Goal: Task Accomplishment & Management: Manage account settings

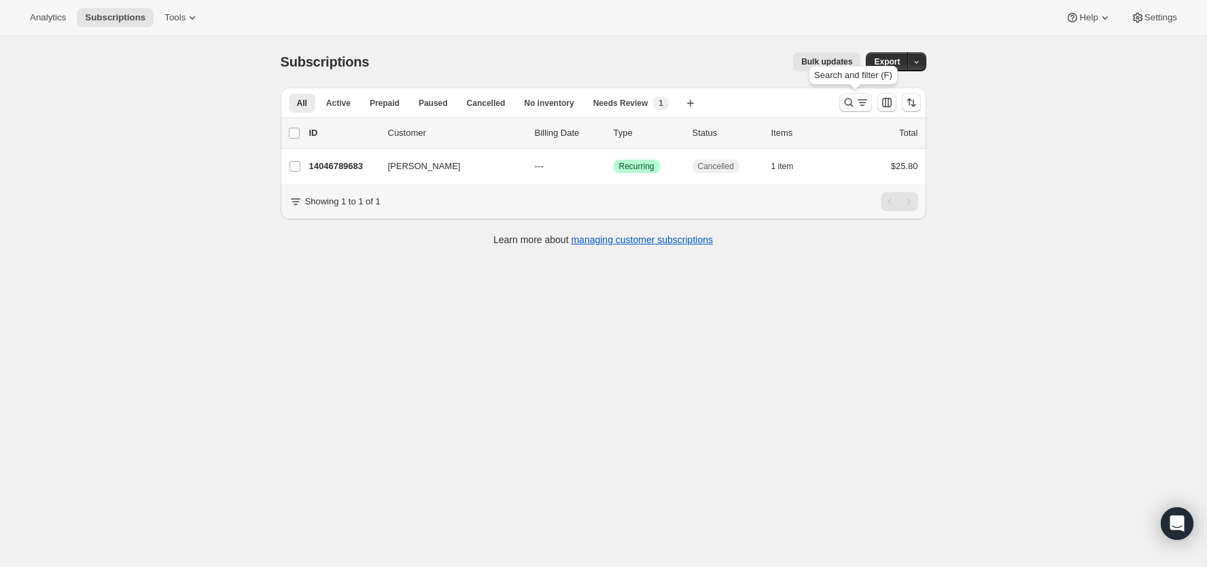
click at [842, 105] on icon "Search and filter results" at bounding box center [849, 103] width 14 height 14
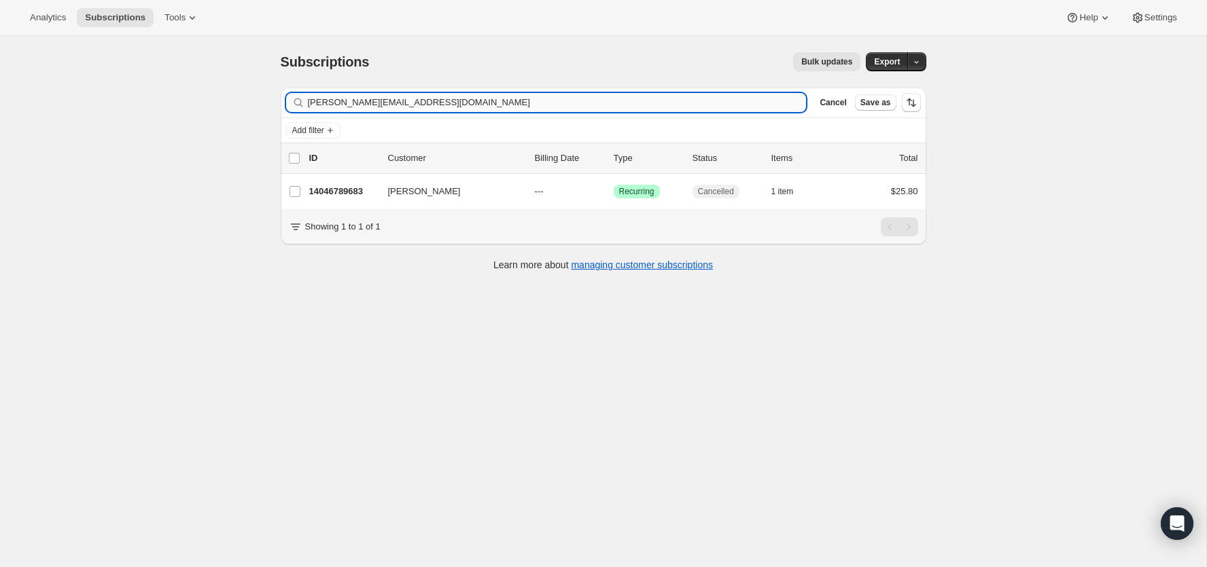
click at [752, 109] on input "Chloe.Dagenais@hotmail.com" at bounding box center [557, 102] width 499 height 19
click at [751, 109] on input "Chloe.Dagenais@hotmail.com" at bounding box center [557, 102] width 499 height 19
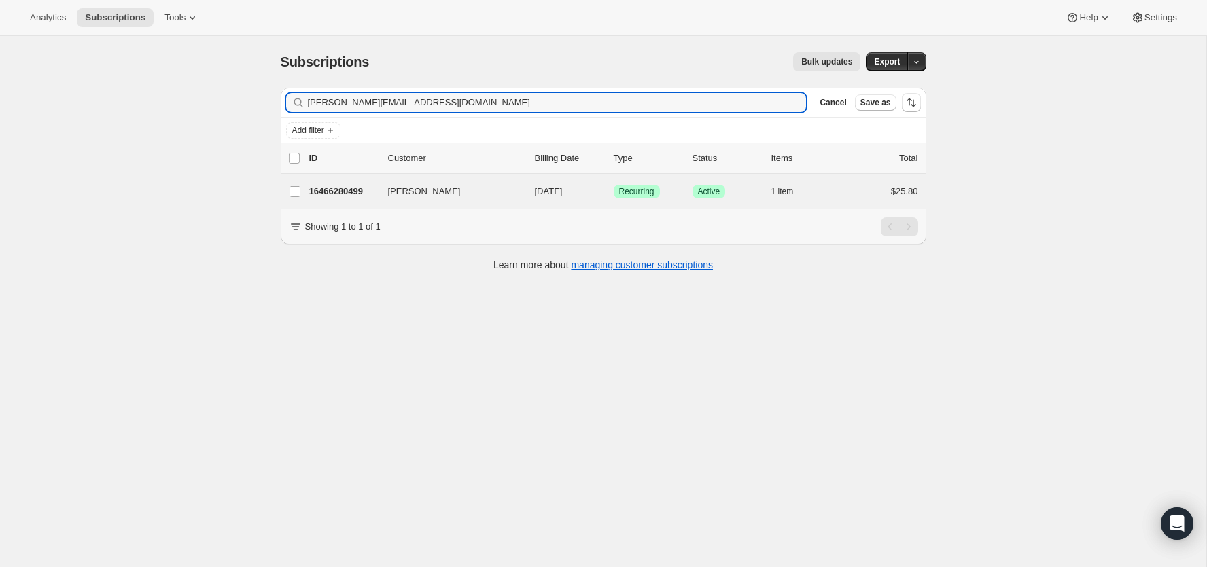
type input "[PERSON_NAME][EMAIL_ADDRESS][DOMAIN_NAME]"
click at [337, 200] on div "Marie-Claude Forest 16466280499 Marie-Claude Forest 09/17/2025 Success Recurrin…" at bounding box center [604, 191] width 646 height 35
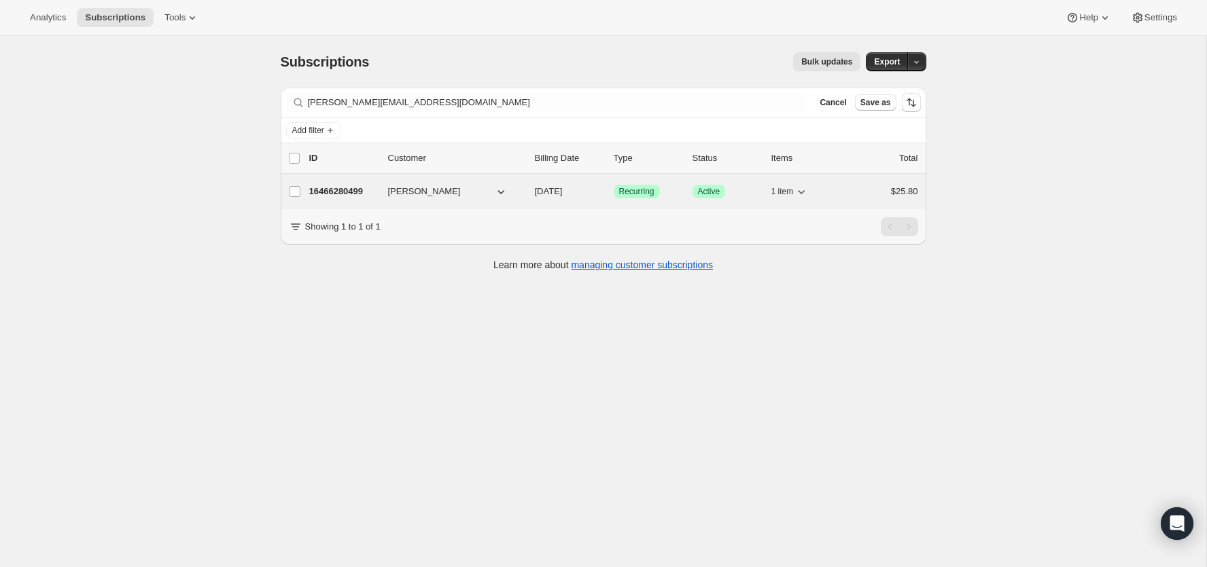
click at [345, 190] on p "16466280499" at bounding box center [343, 192] width 68 height 14
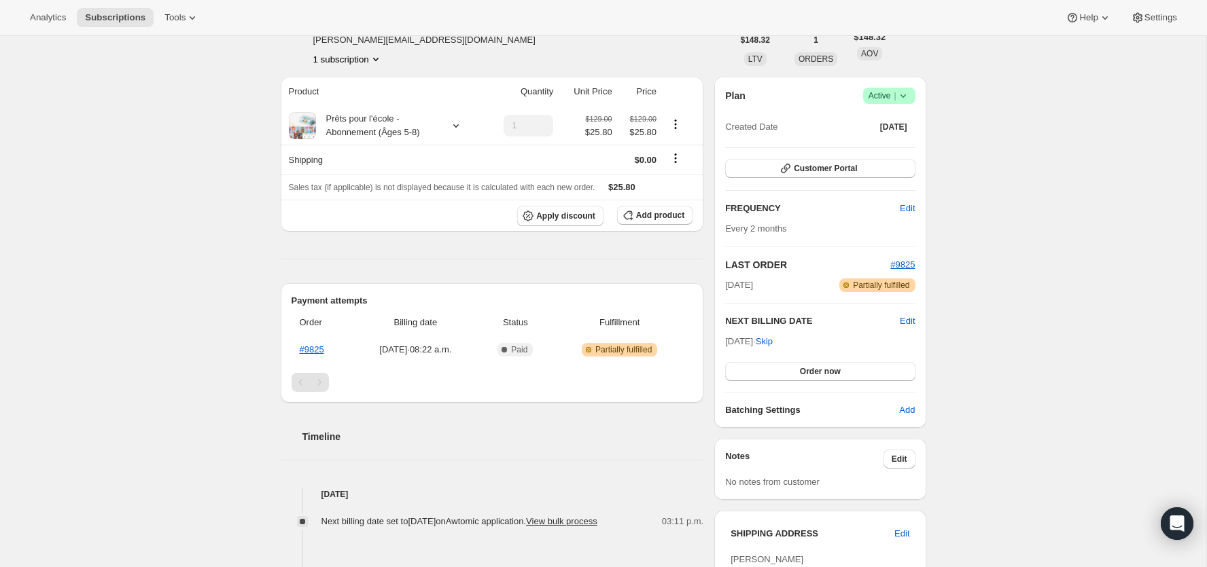
scroll to position [106, 0]
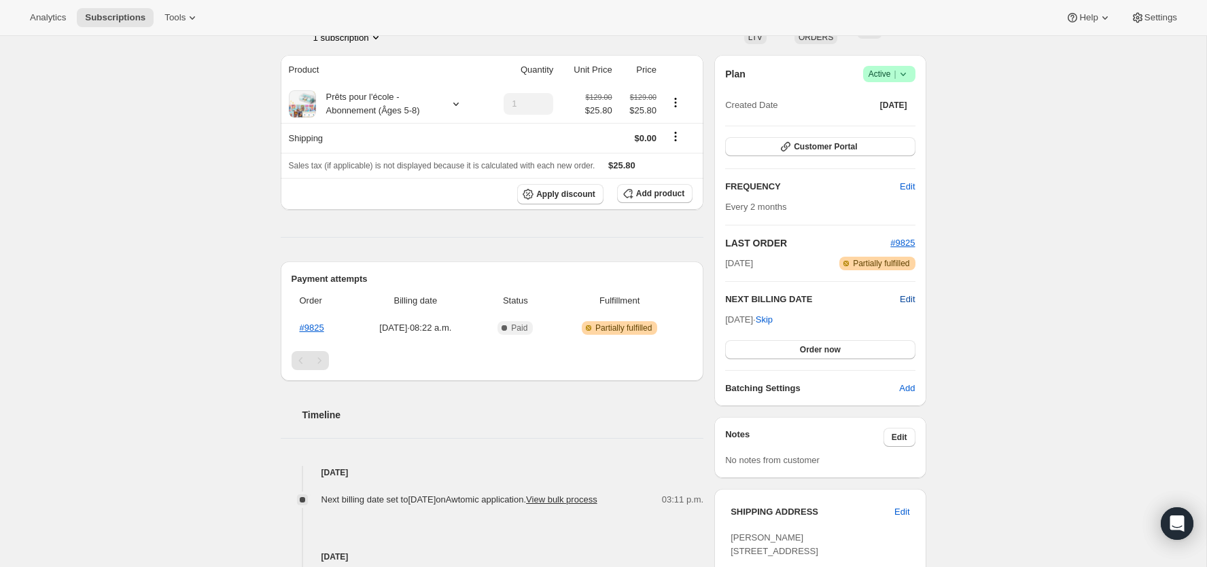
click at [905, 300] on span "Edit" at bounding box center [907, 300] width 15 height 14
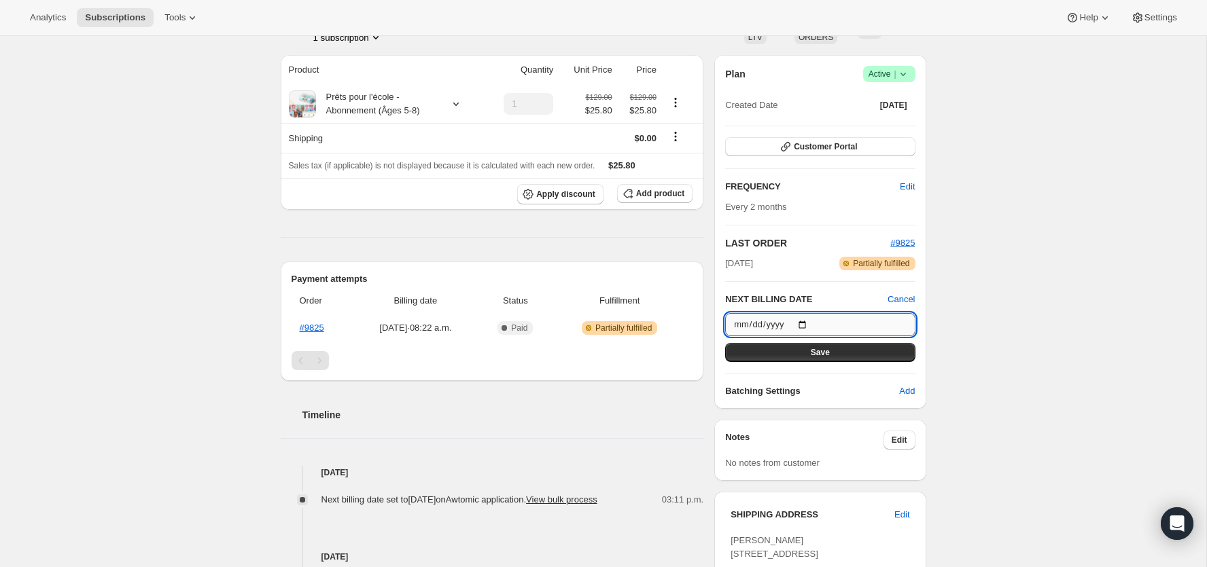
click at [808, 318] on input "2025-09-17" at bounding box center [820, 324] width 190 height 23
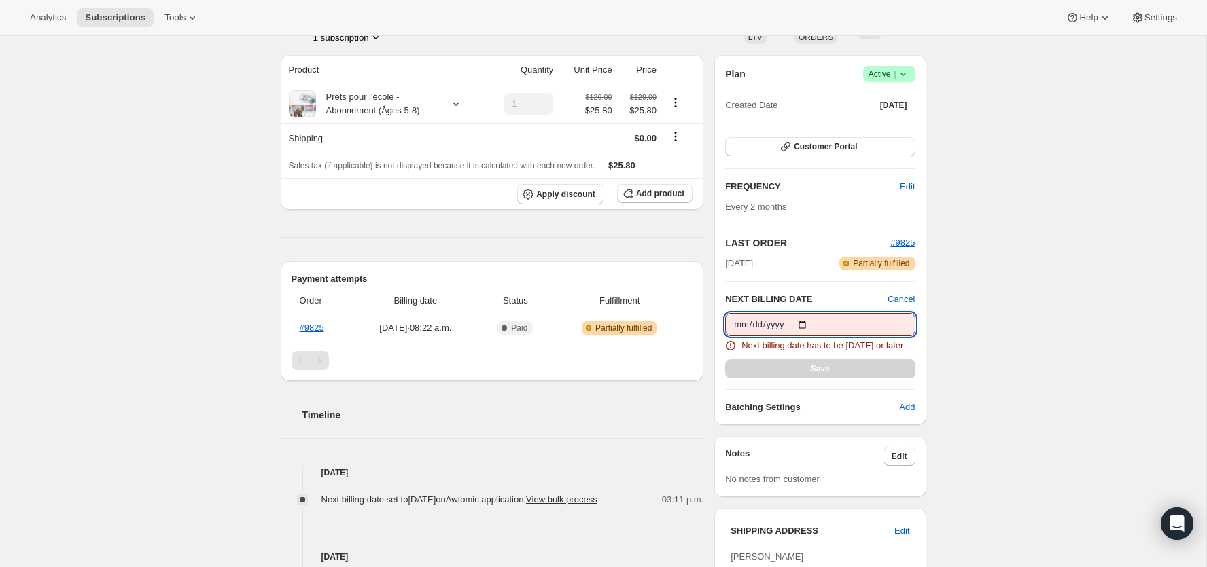
type input "2025-08-30"
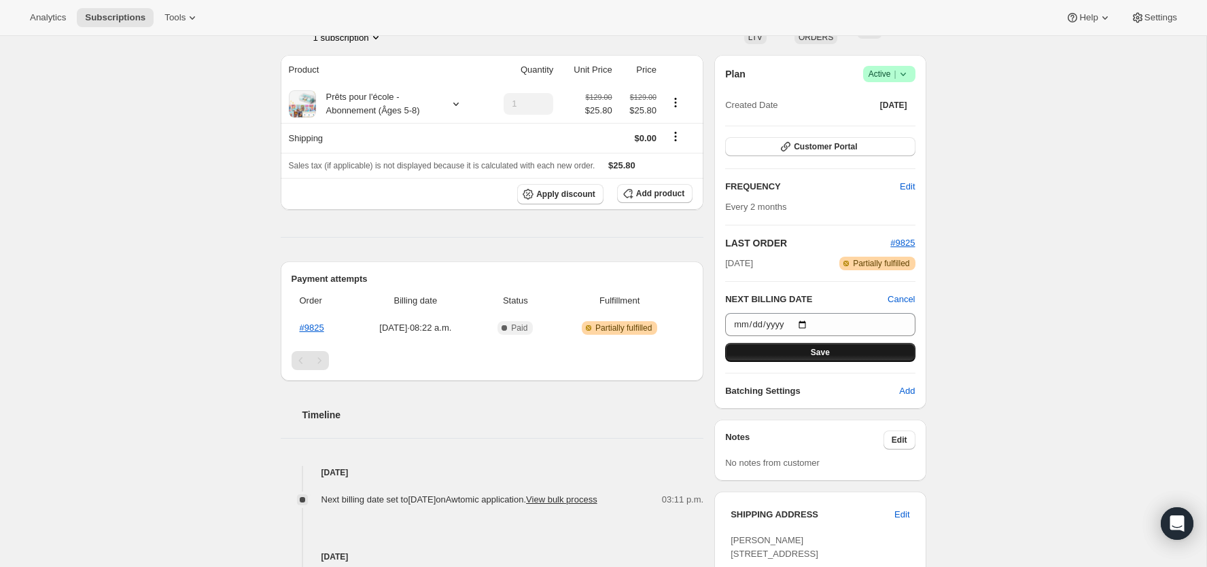
click at [873, 349] on button "Save" at bounding box center [820, 352] width 190 height 19
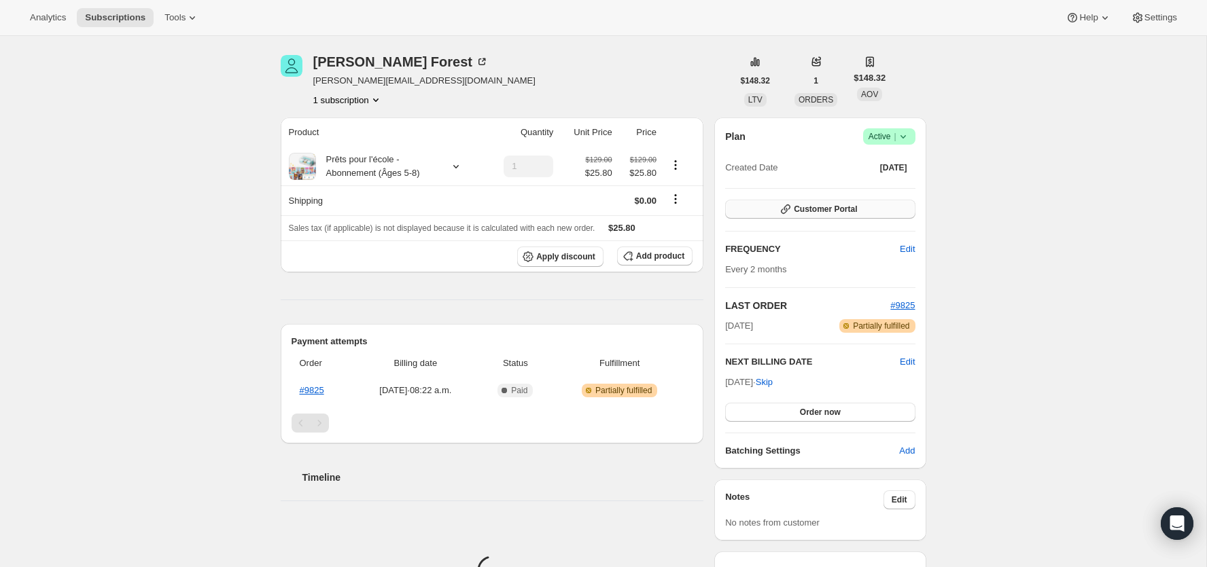
click at [853, 204] on span "Customer Portal" at bounding box center [825, 209] width 63 height 11
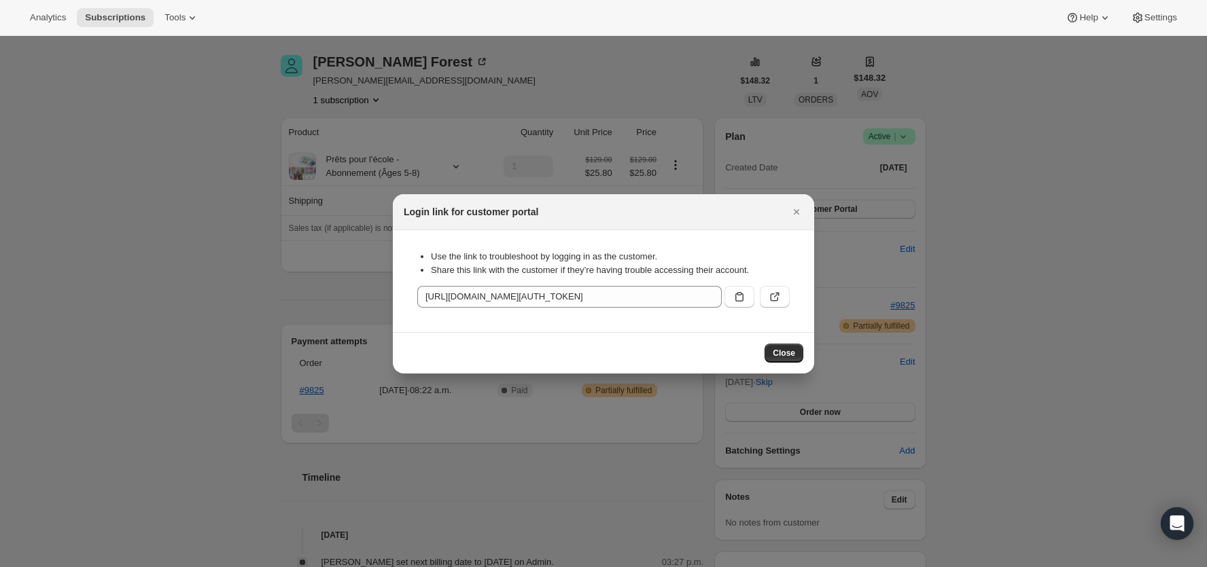
click at [781, 295] on button ":r60:" at bounding box center [775, 297] width 30 height 22
click at [790, 217] on icon "Close" at bounding box center [797, 212] width 14 height 14
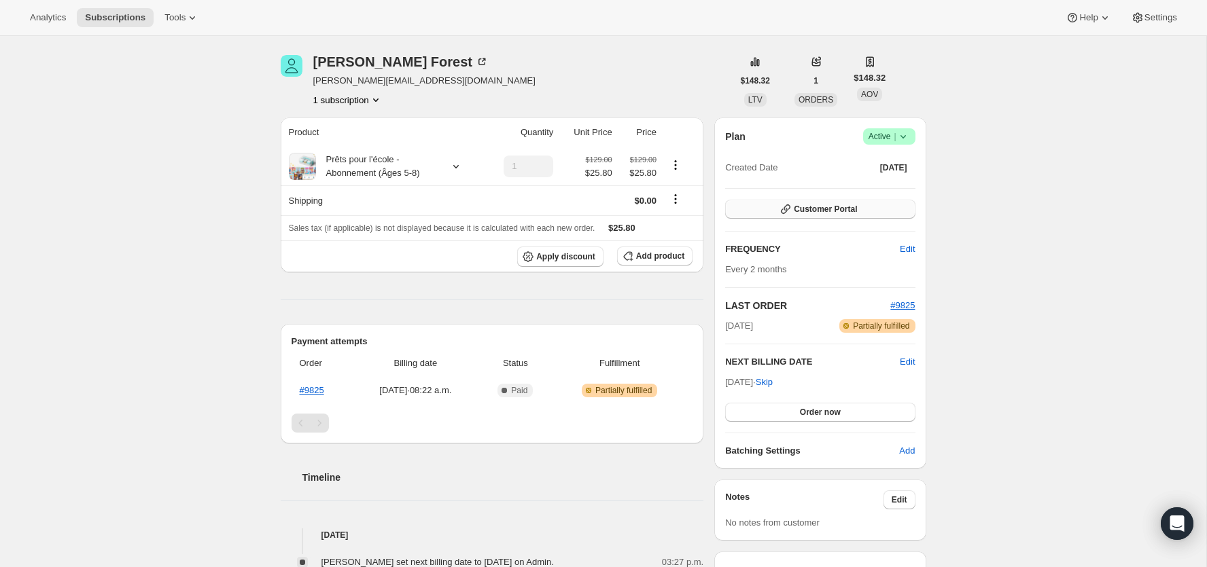
click at [856, 205] on span "Customer Portal" at bounding box center [825, 209] width 63 height 11
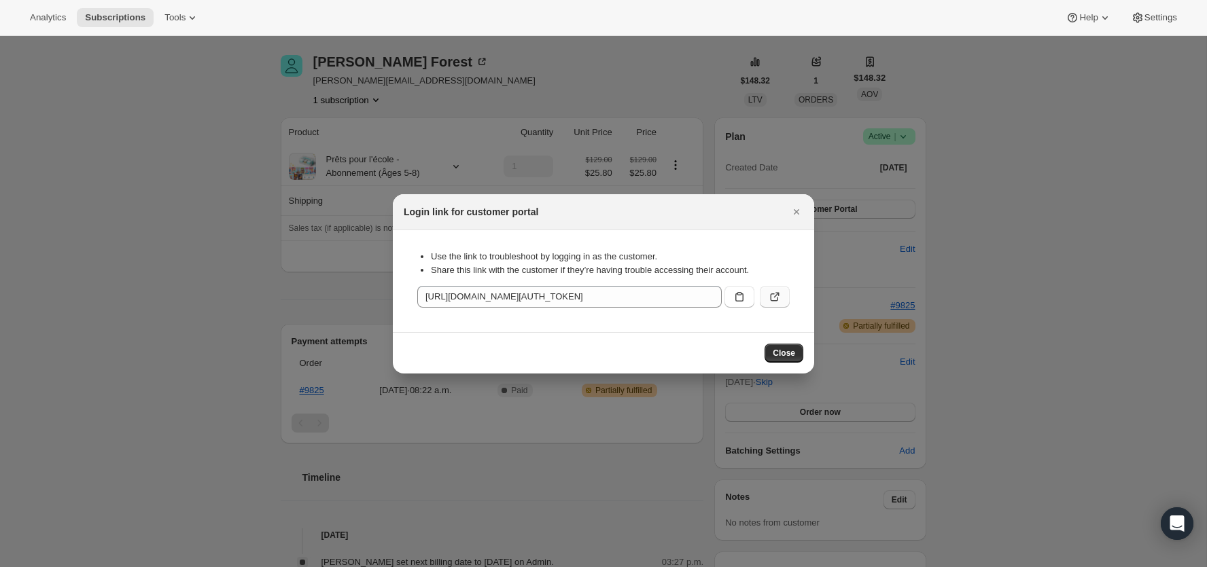
click at [769, 299] on icon ":r60:" at bounding box center [775, 297] width 14 height 14
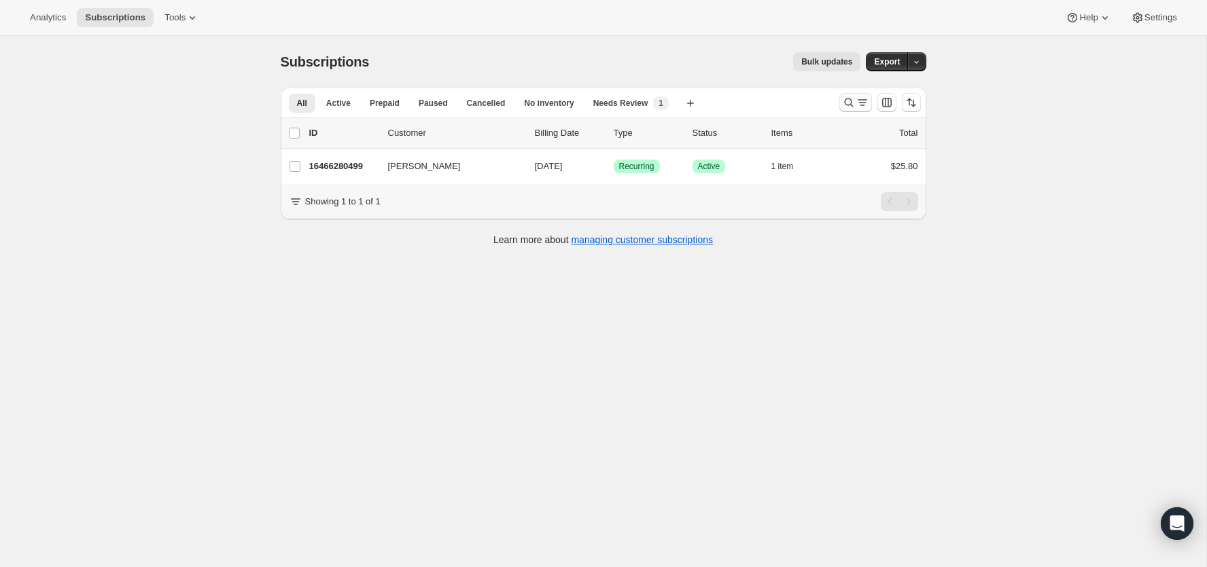
click at [849, 100] on icon "Search and filter results" at bounding box center [849, 103] width 14 height 14
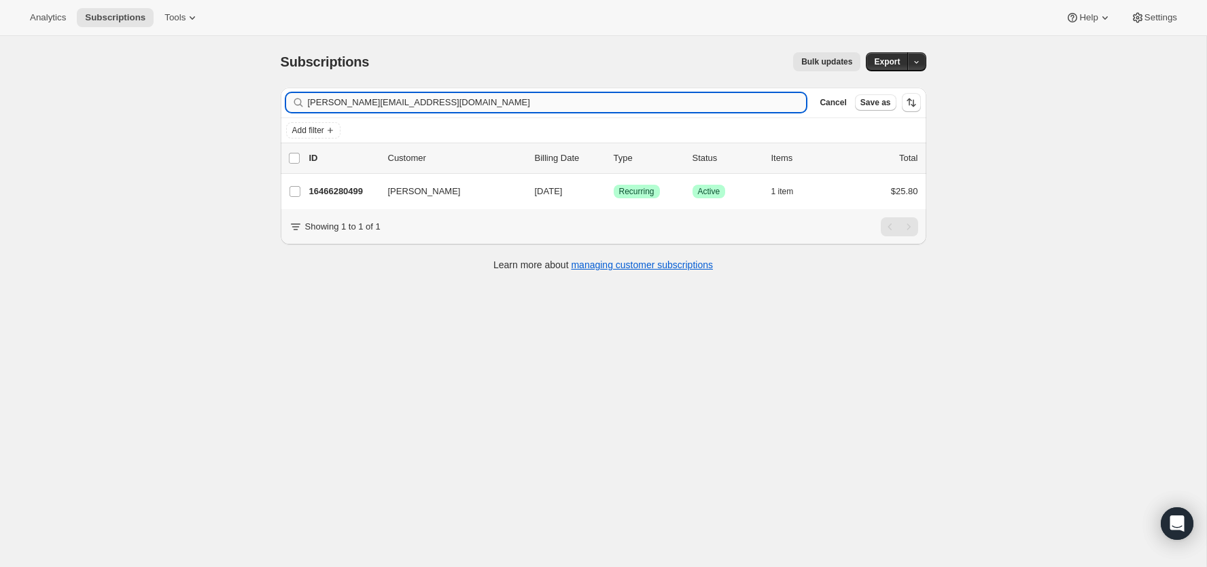
click at [668, 100] on input "[PERSON_NAME][EMAIL_ADDRESS][DOMAIN_NAME]" at bounding box center [557, 102] width 499 height 19
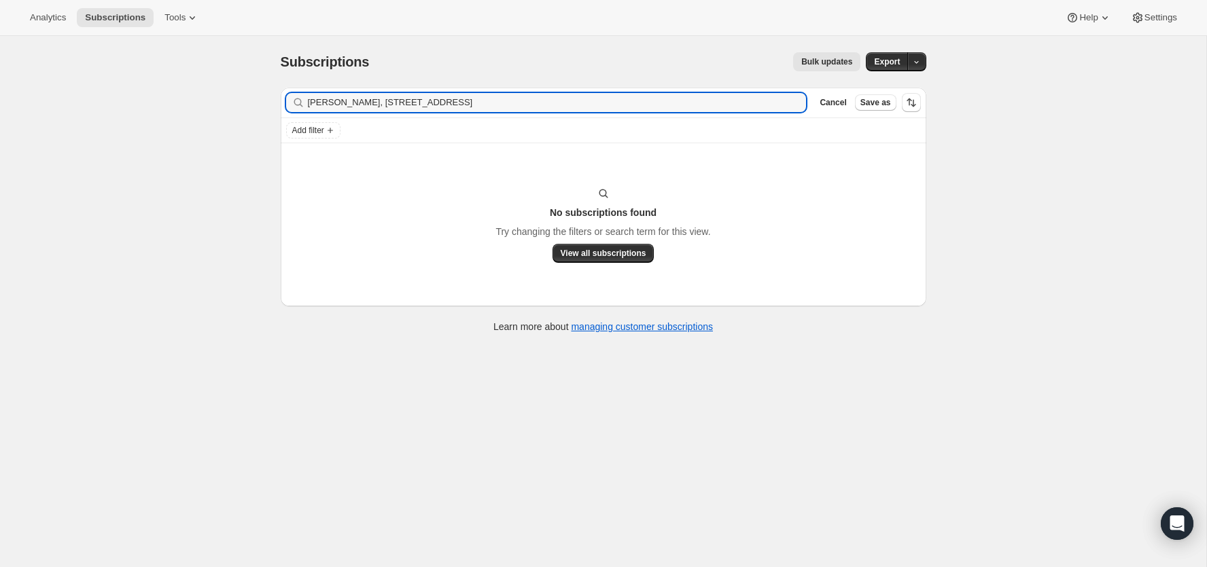
drag, startPoint x: 391, startPoint y: 106, endPoint x: 711, endPoint y: 116, distance: 319.5
click at [711, 116] on div "Filter subscribers [PERSON_NAME], [STREET_ADDRESS] Clear Cancel Save as" at bounding box center [604, 103] width 646 height 30
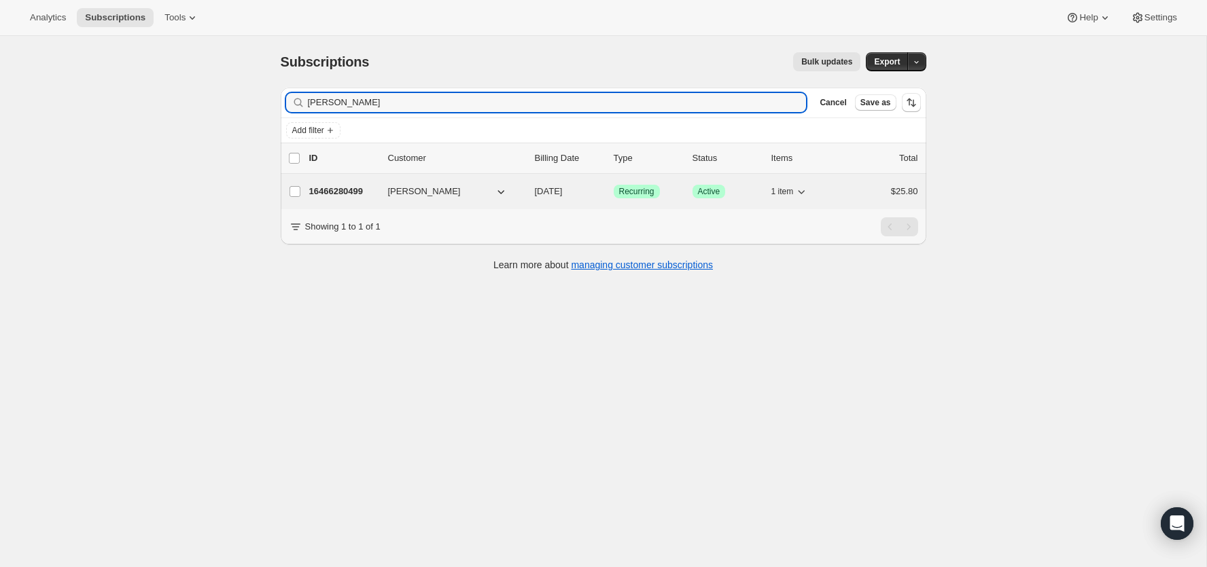
type input "[PERSON_NAME]"
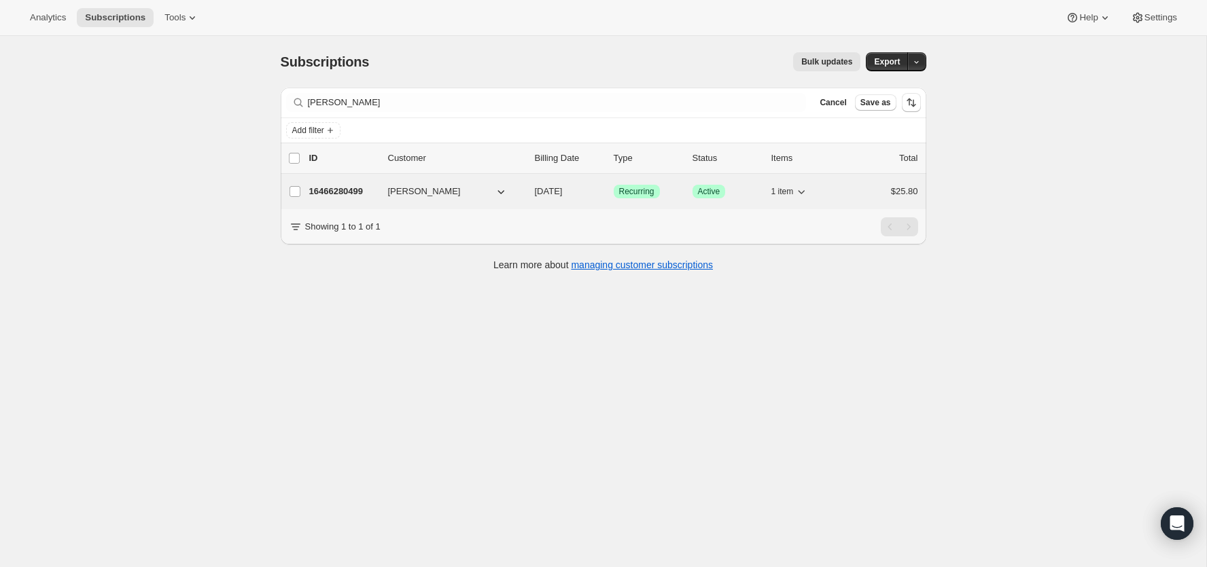
click at [338, 194] on p "16466280499" at bounding box center [343, 192] width 68 height 14
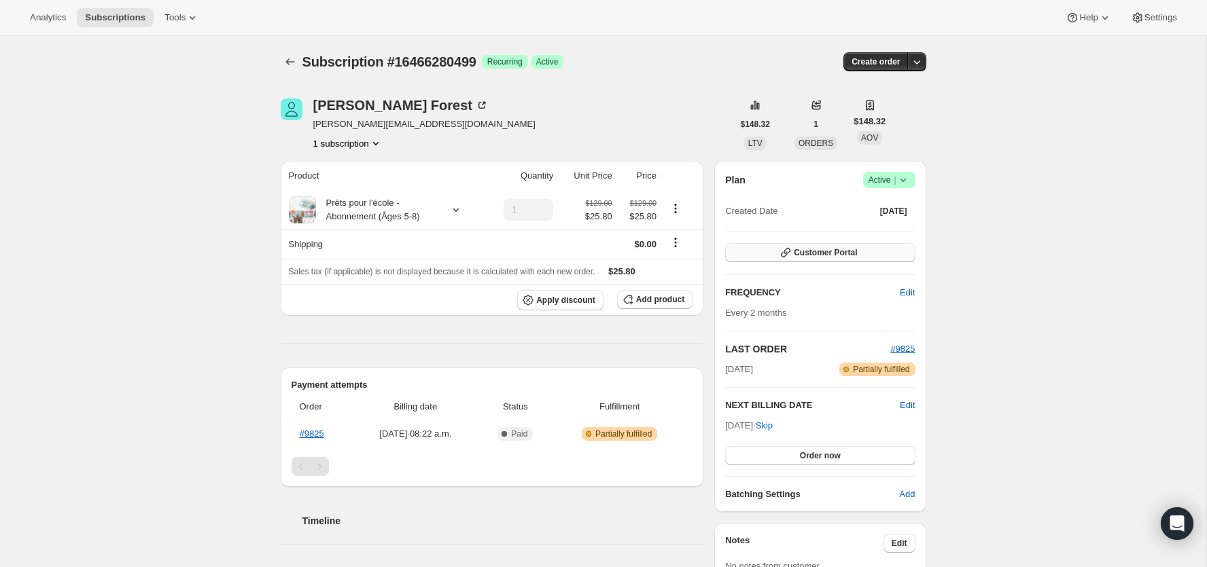
click at [815, 255] on span "Customer Portal" at bounding box center [825, 252] width 63 height 11
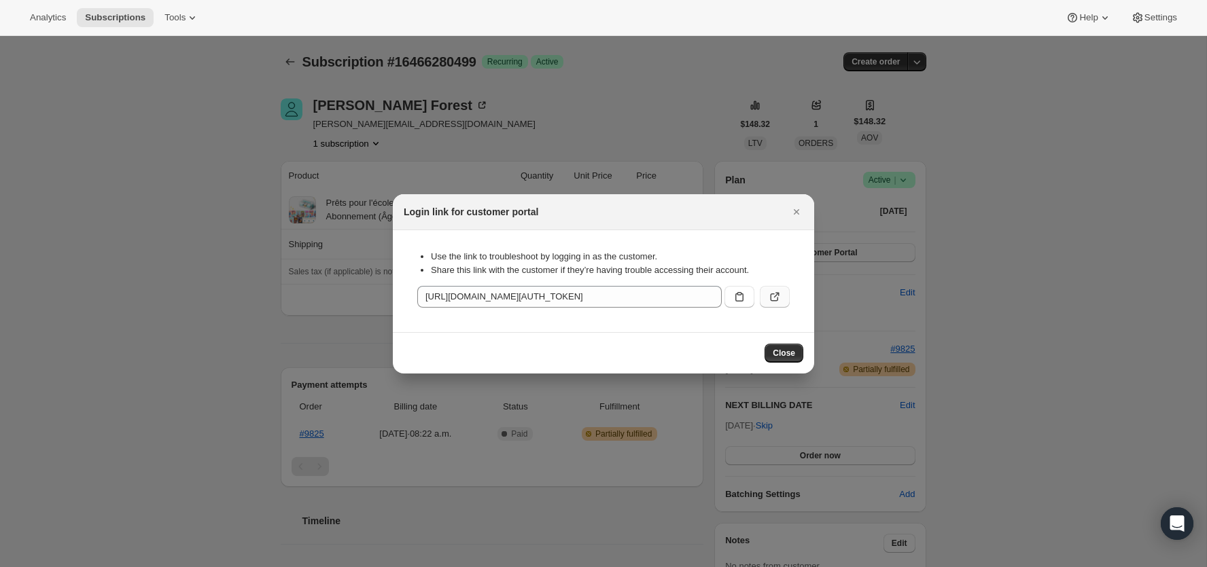
click at [774, 292] on icon ":r3j:" at bounding box center [775, 297] width 14 height 14
